Goal: Book appointment/travel/reservation

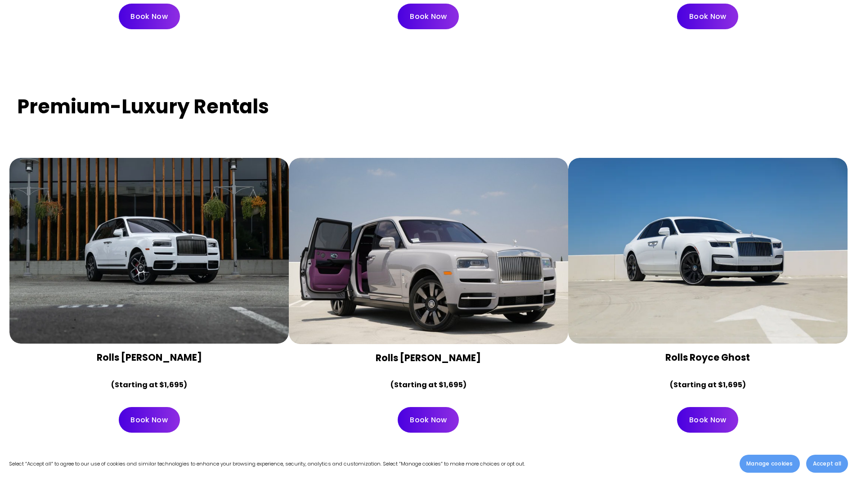
scroll to position [2205, 0]
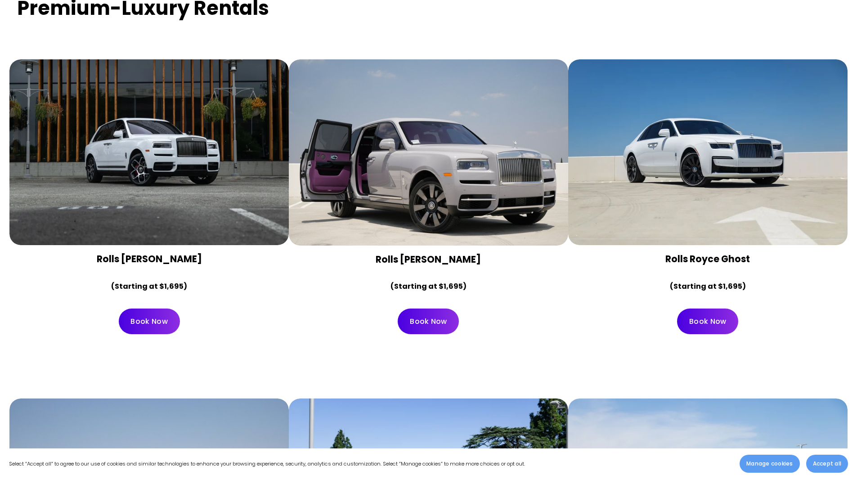
click at [444, 309] on link "Book Now" at bounding box center [428, 322] width 61 height 26
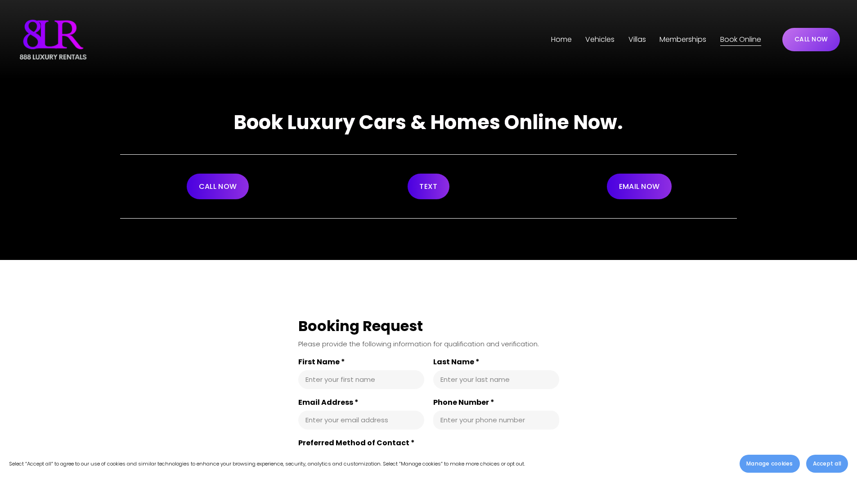
click at [563, 40] on link "Home" at bounding box center [561, 39] width 21 height 14
